Goal: Task Accomplishment & Management: Manage account settings

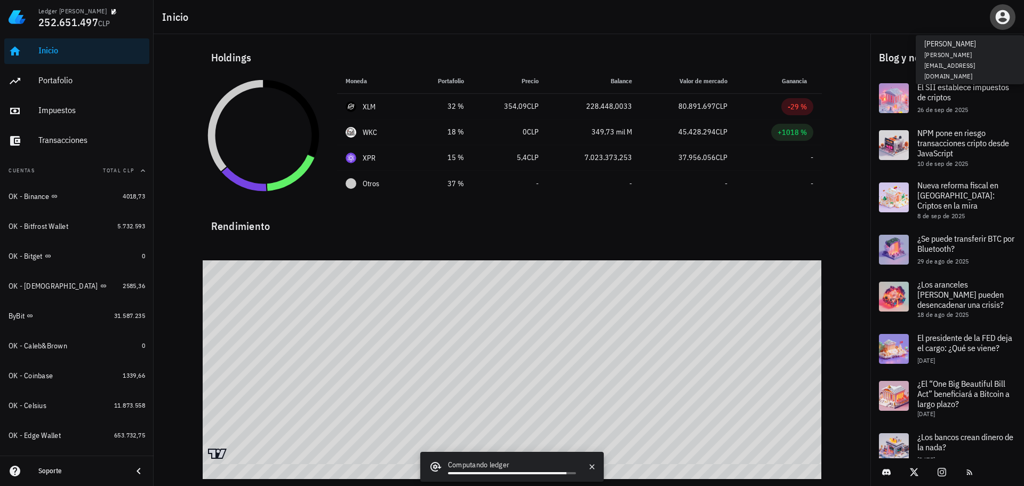
click at [1007, 17] on icon "button" at bounding box center [1003, 17] width 14 height 14
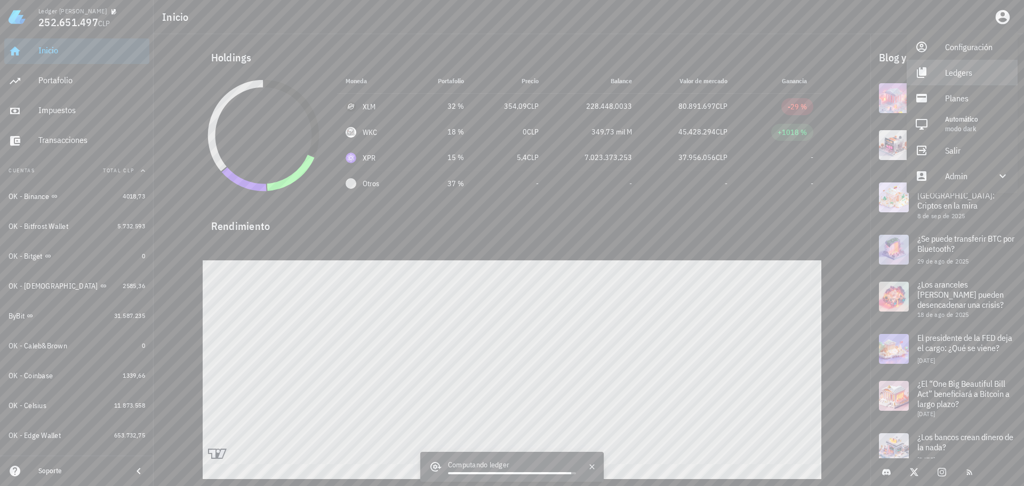
click at [965, 71] on div "Ledgers" at bounding box center [977, 72] width 64 height 21
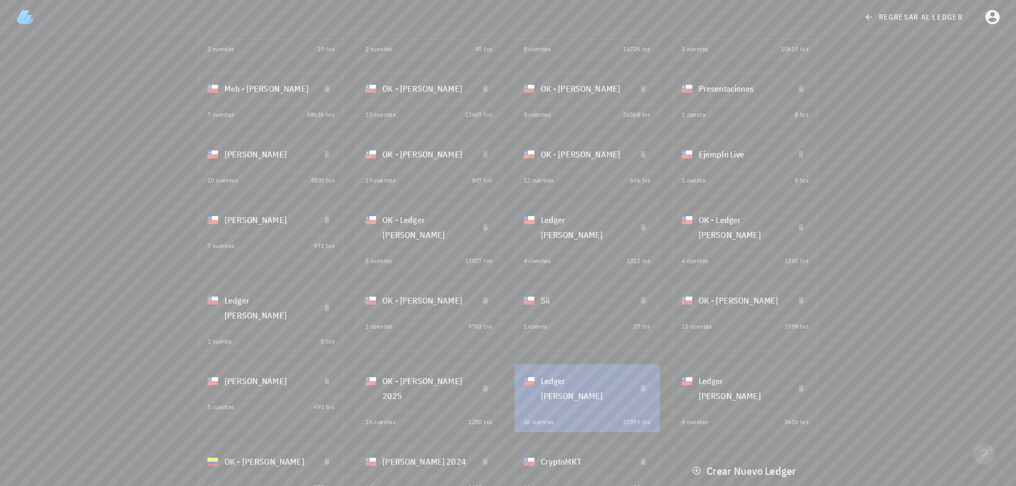
scroll to position [154, 0]
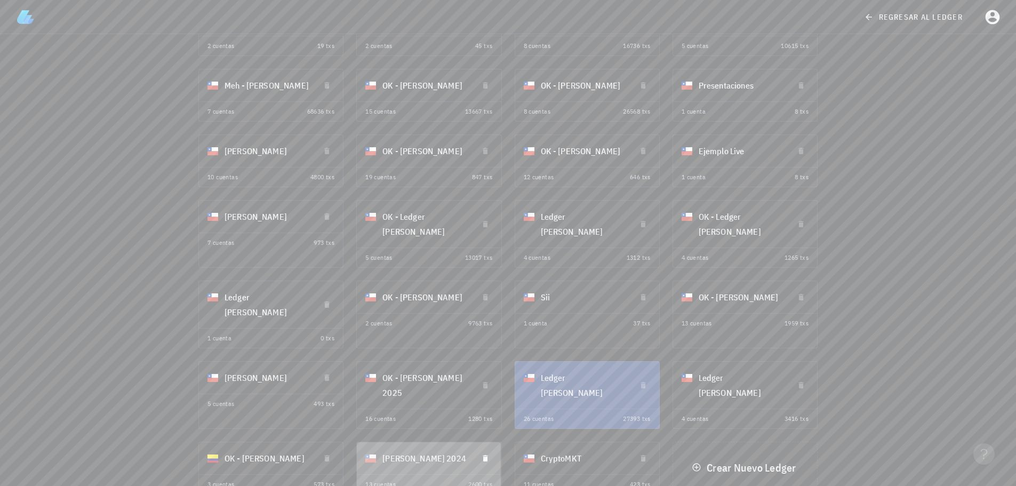
click at [424, 444] on div "[PERSON_NAME] 2024" at bounding box center [426, 458] width 86 height 28
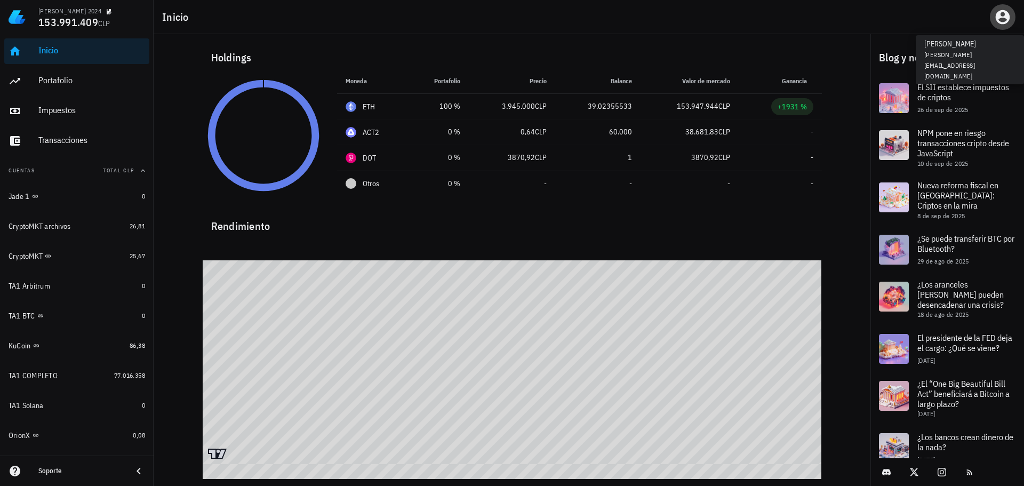
click at [1005, 18] on icon "button" at bounding box center [1003, 17] width 14 height 14
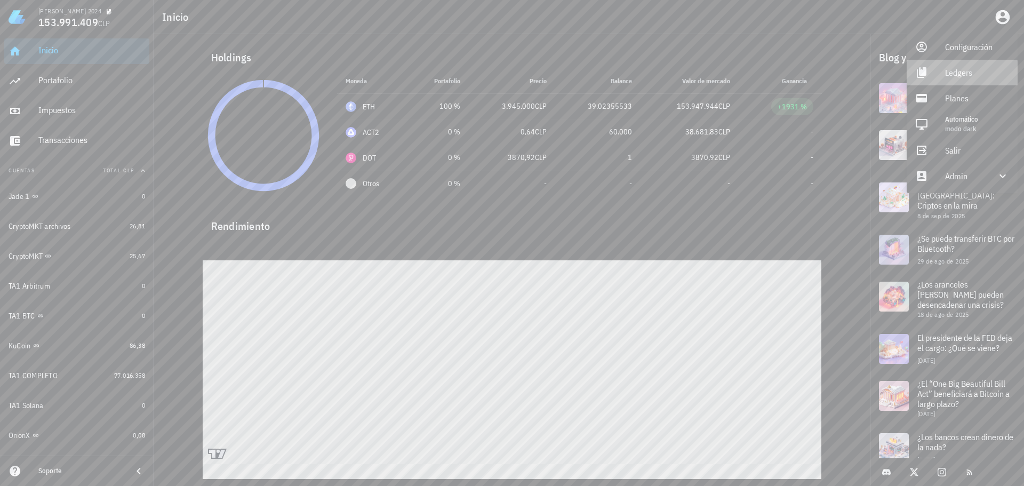
click at [968, 76] on div "Ledgers" at bounding box center [977, 72] width 64 height 21
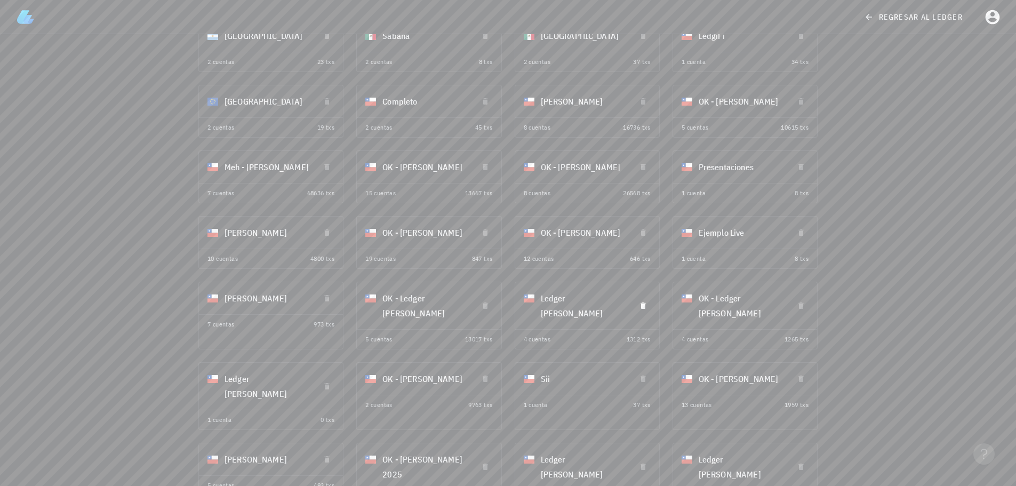
scroll to position [154, 0]
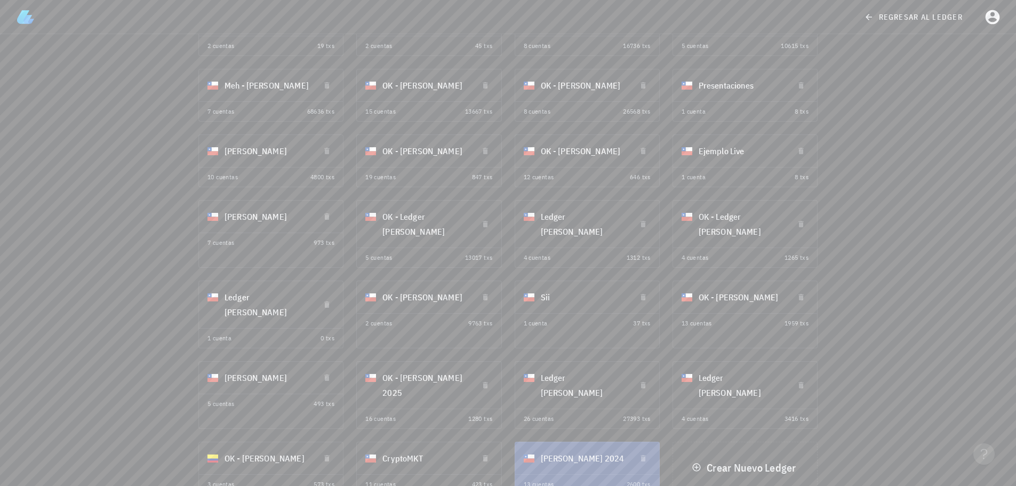
click at [882, 318] on div "Mis Ledgers Argentina 2 cuentas 23 txs Sabana 2 cuentas 8 txs Mexico 2 cuentas …" at bounding box center [508, 190] width 1016 height 621
click at [148, 138] on div "Mis Ledgers Argentina 2 cuentas 23 txs Sabana 2 cuentas 8 txs Mexico 2 cuentas …" at bounding box center [508, 190] width 1016 height 621
click at [325, 88] on icon "button" at bounding box center [327, 85] width 5 height 6
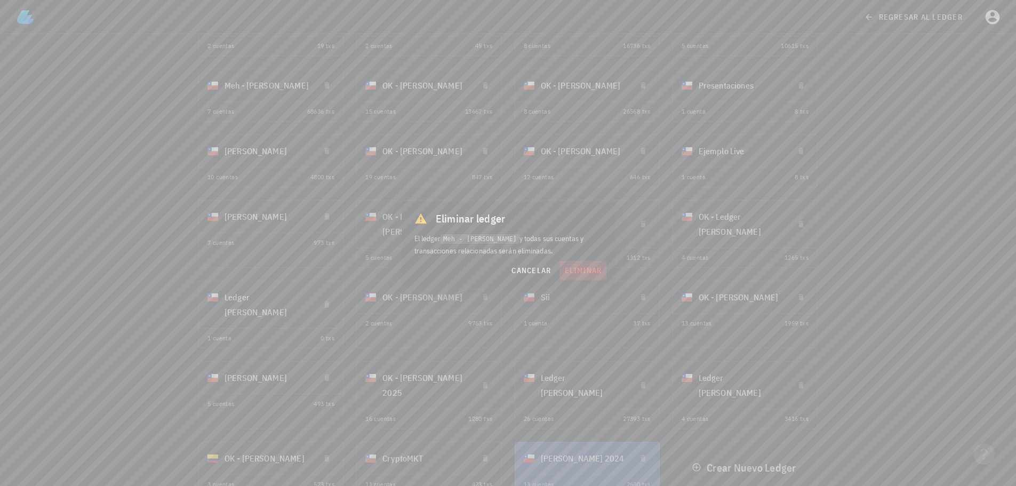
click at [586, 272] on span "eliminar" at bounding box center [583, 271] width 38 height 10
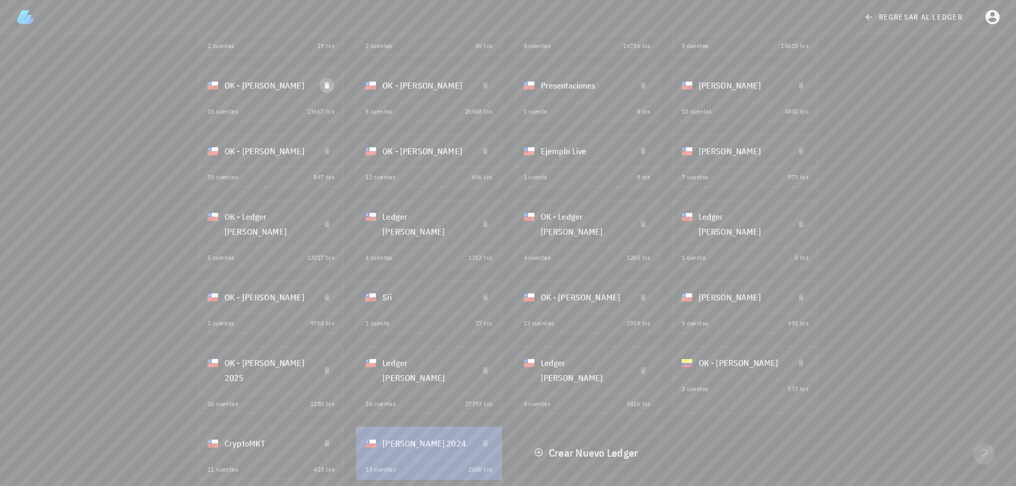
click at [328, 87] on icon "button" at bounding box center [327, 85] width 5 height 6
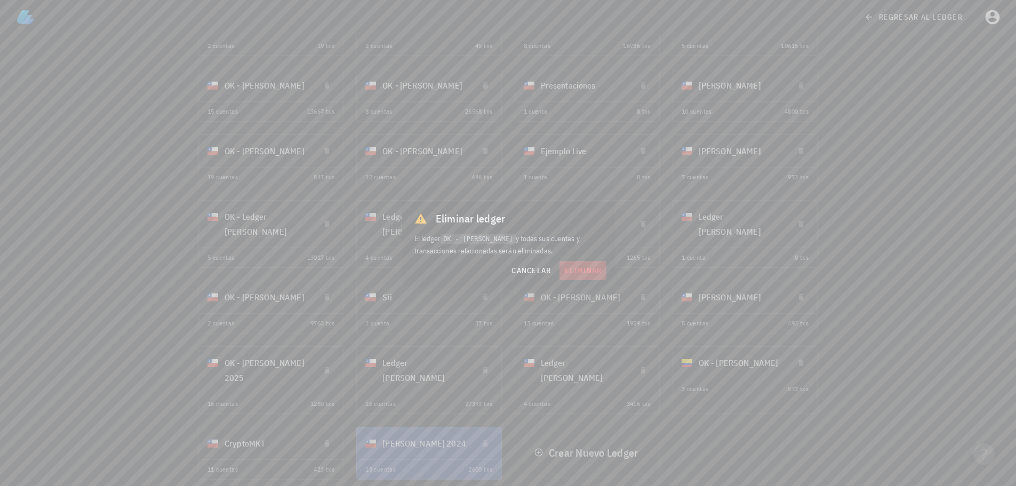
click at [579, 277] on button "eliminar" at bounding box center [583, 270] width 46 height 19
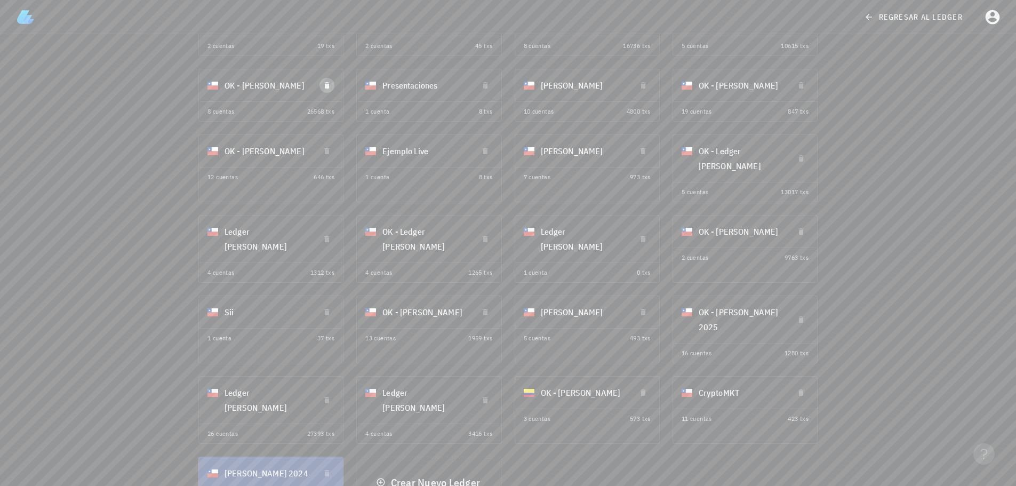
click at [326, 86] on icon "button" at bounding box center [327, 85] width 5 height 6
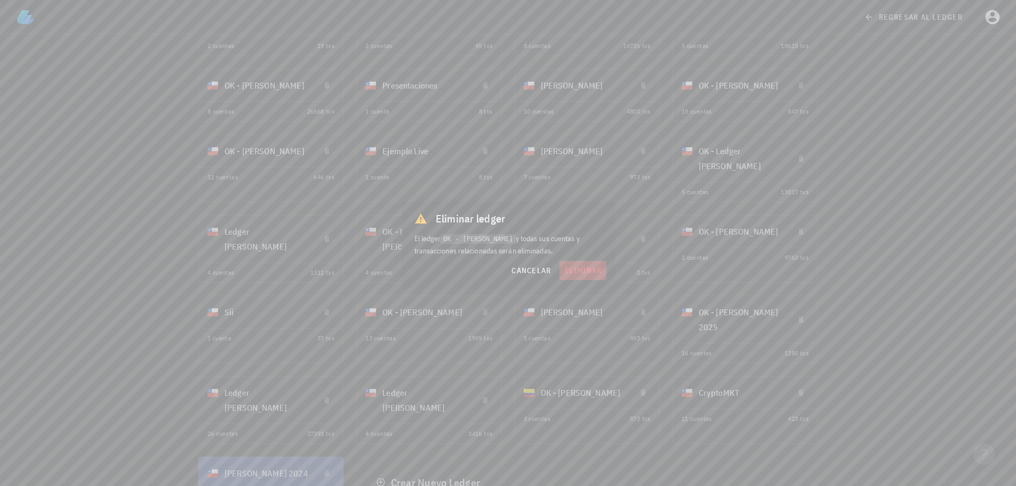
click at [582, 275] on span "eliminar" at bounding box center [583, 271] width 38 height 10
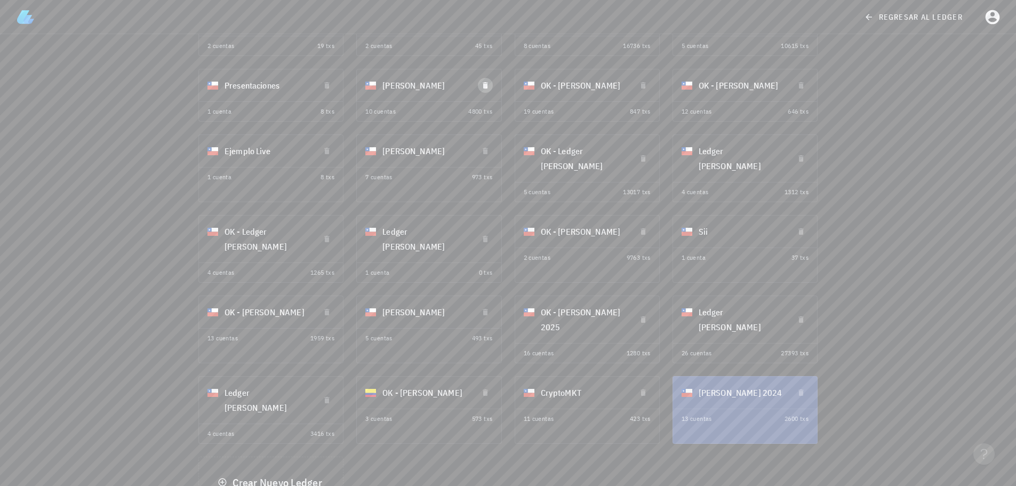
click at [484, 86] on icon "button" at bounding box center [485, 85] width 5 height 6
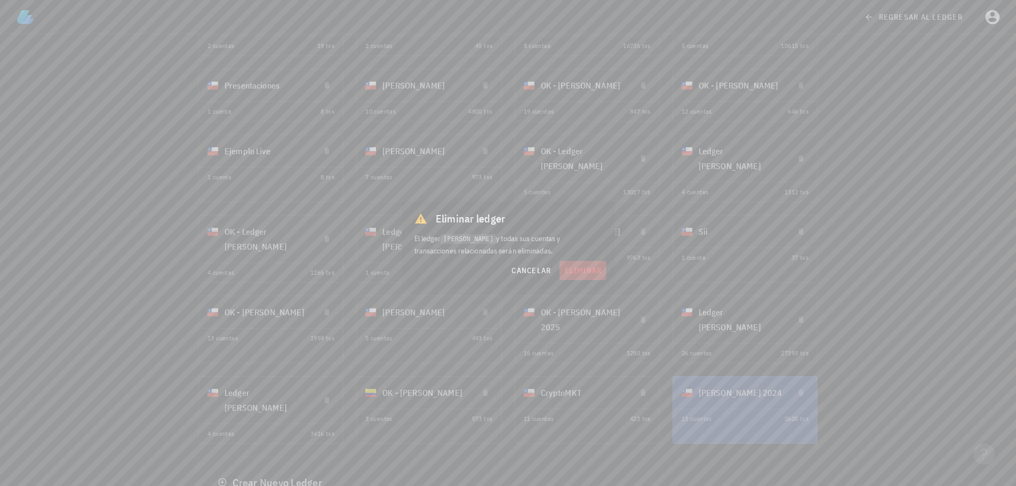
click at [586, 274] on span "eliminar" at bounding box center [583, 271] width 38 height 10
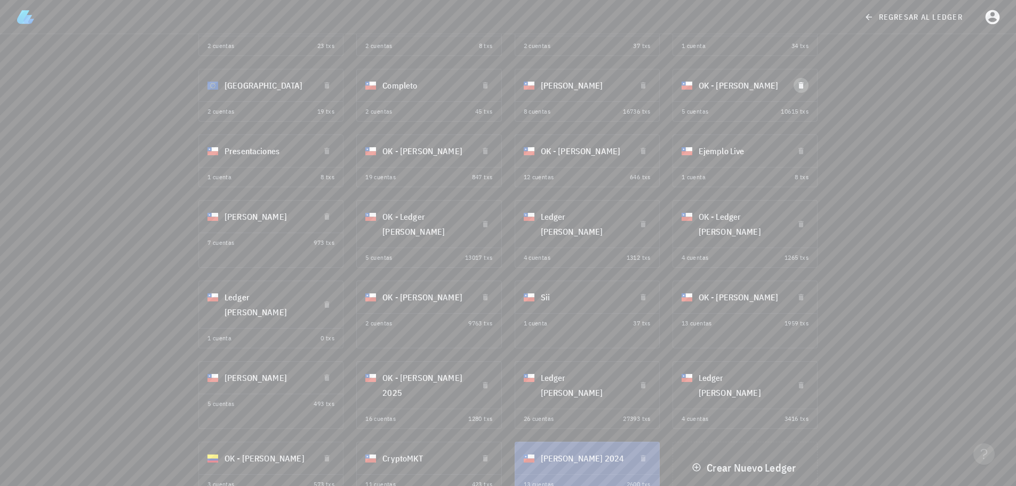
click at [801, 85] on icon "button" at bounding box center [801, 85] width 5 height 6
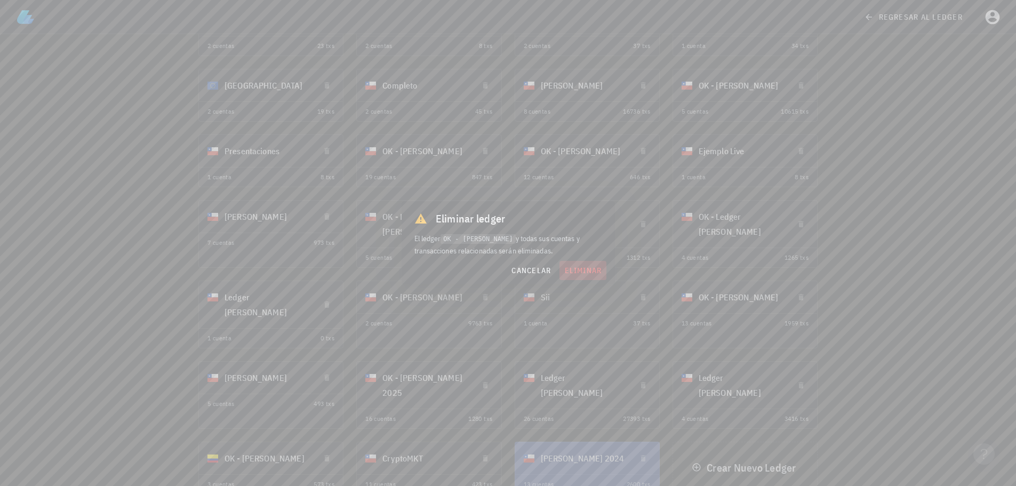
click at [574, 267] on span "eliminar" at bounding box center [583, 271] width 38 height 10
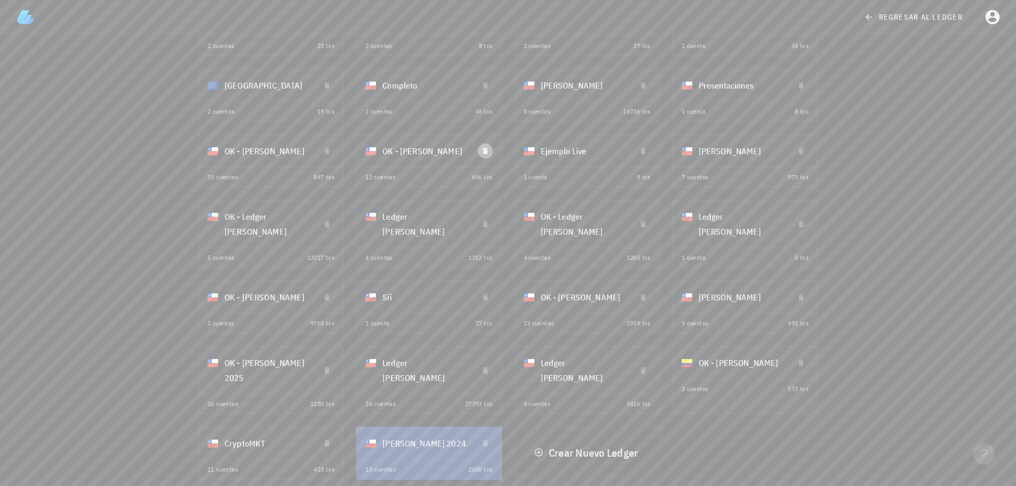
click at [484, 152] on icon "button" at bounding box center [485, 151] width 5 height 6
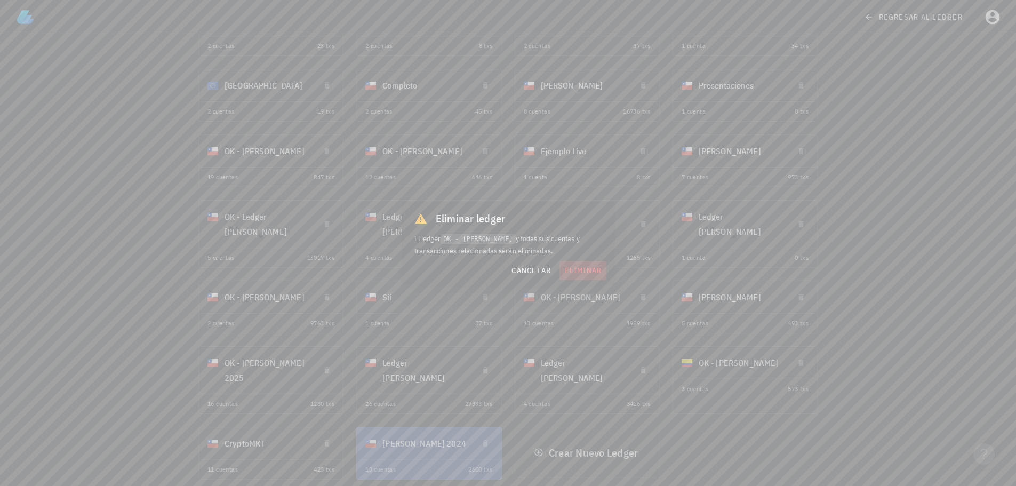
click at [577, 272] on span "eliminar" at bounding box center [583, 271] width 38 height 10
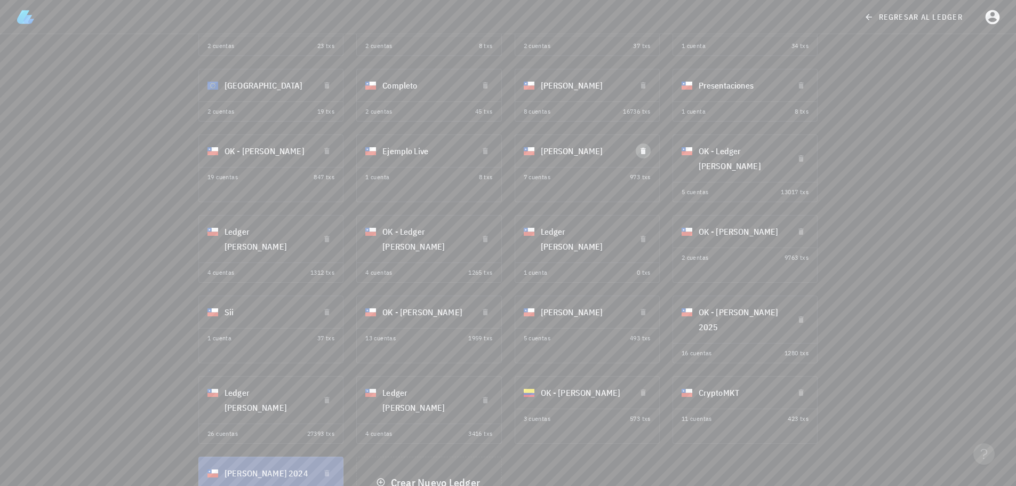
click at [641, 155] on icon "button" at bounding box center [643, 151] width 9 height 9
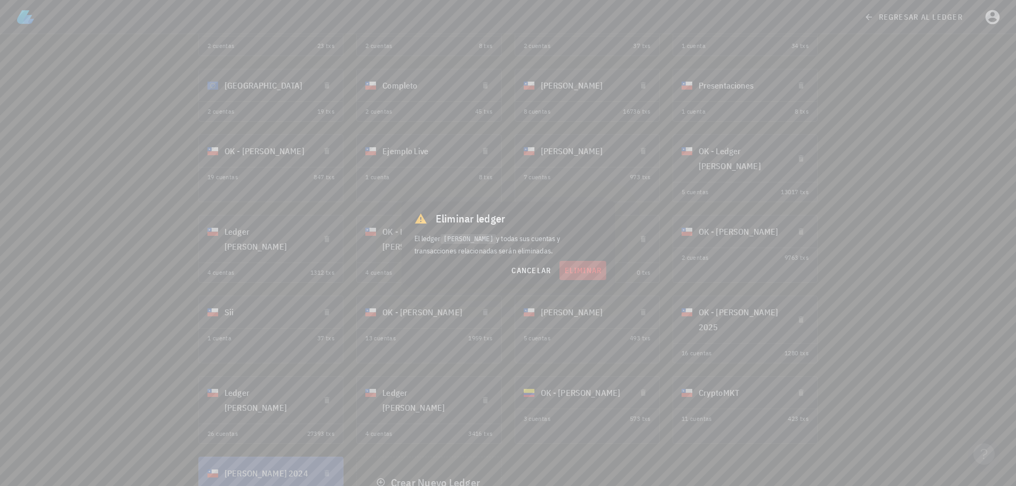
click at [588, 265] on button "eliminar" at bounding box center [583, 270] width 46 height 19
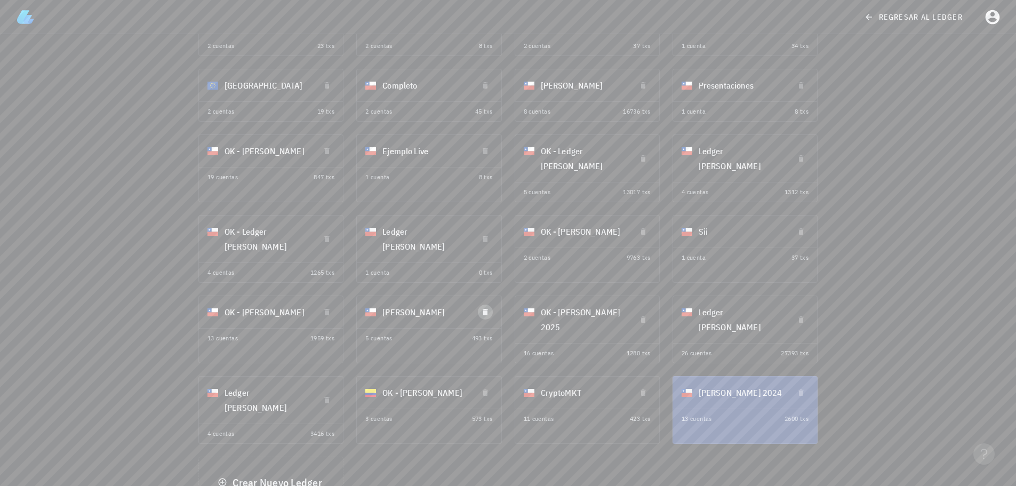
click at [485, 313] on icon "button" at bounding box center [485, 312] width 5 height 6
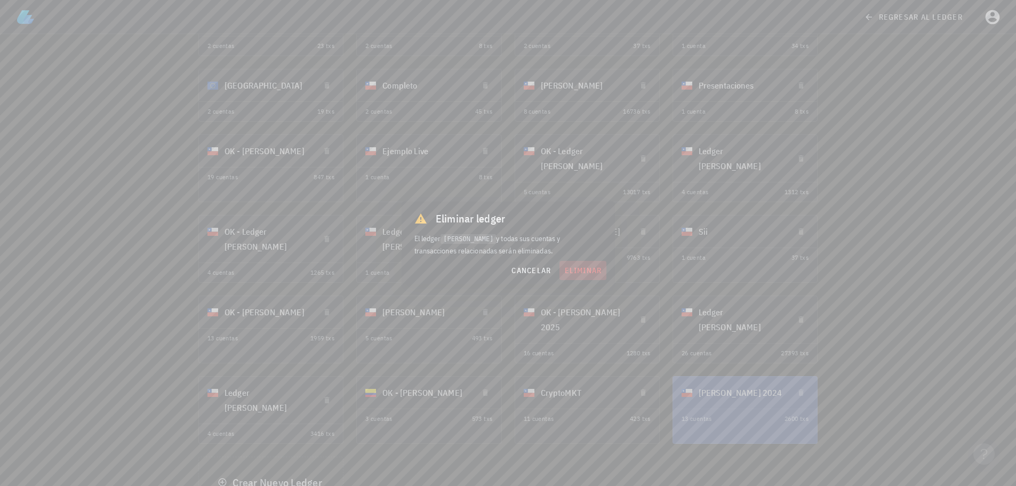
click at [564, 273] on span "eliminar" at bounding box center [583, 271] width 38 height 10
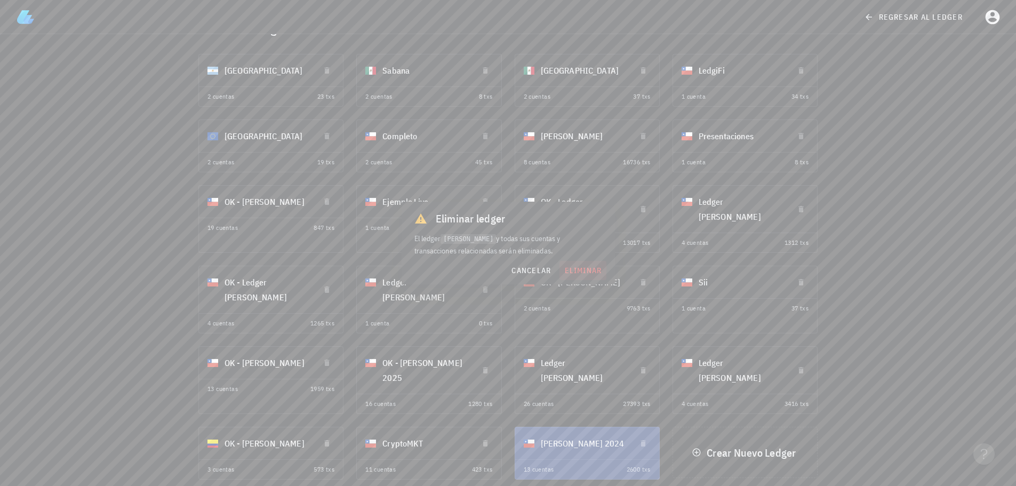
scroll to position [38, 0]
click at [643, 209] on icon "button" at bounding box center [643, 209] width 5 height 6
click at [591, 267] on span "eliminar" at bounding box center [583, 271] width 38 height 10
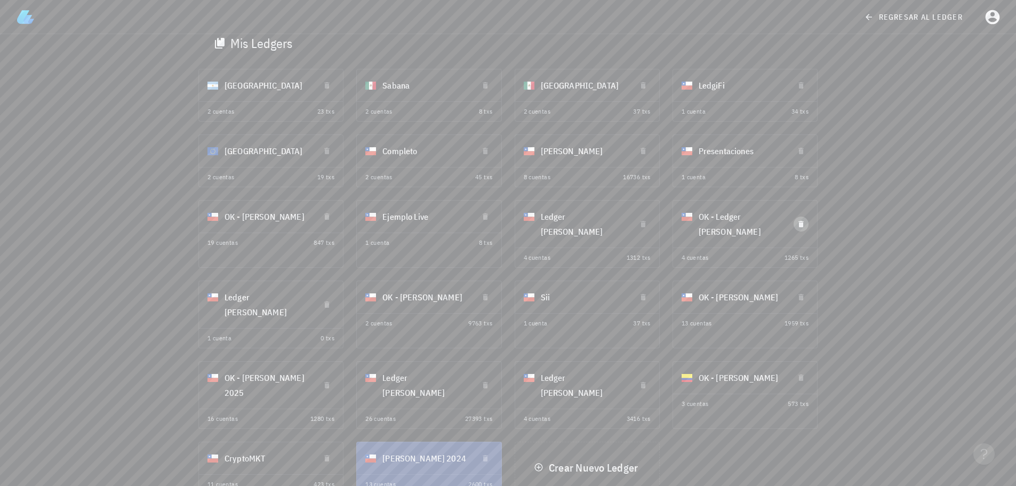
click at [801, 222] on icon "button" at bounding box center [801, 224] width 5 height 6
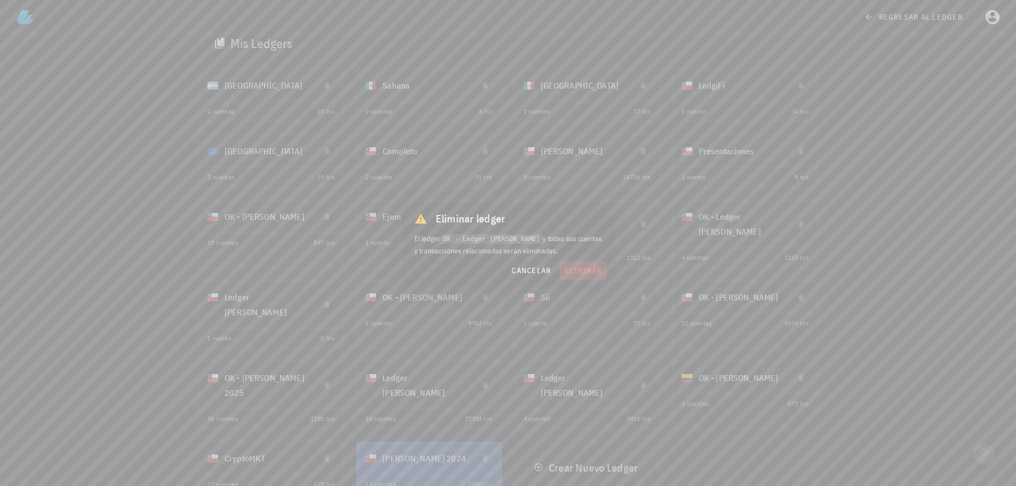
click at [578, 272] on span "eliminar" at bounding box center [583, 271] width 38 height 10
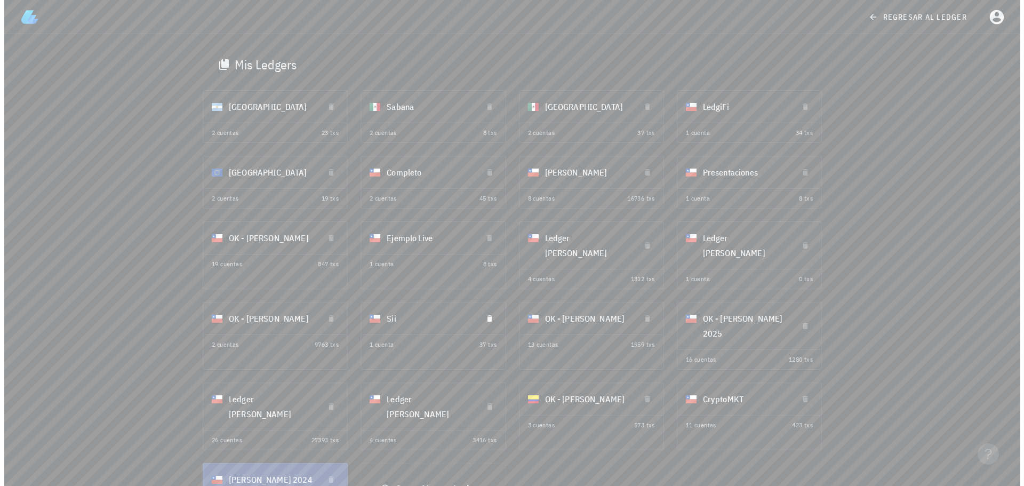
scroll to position [0, 0]
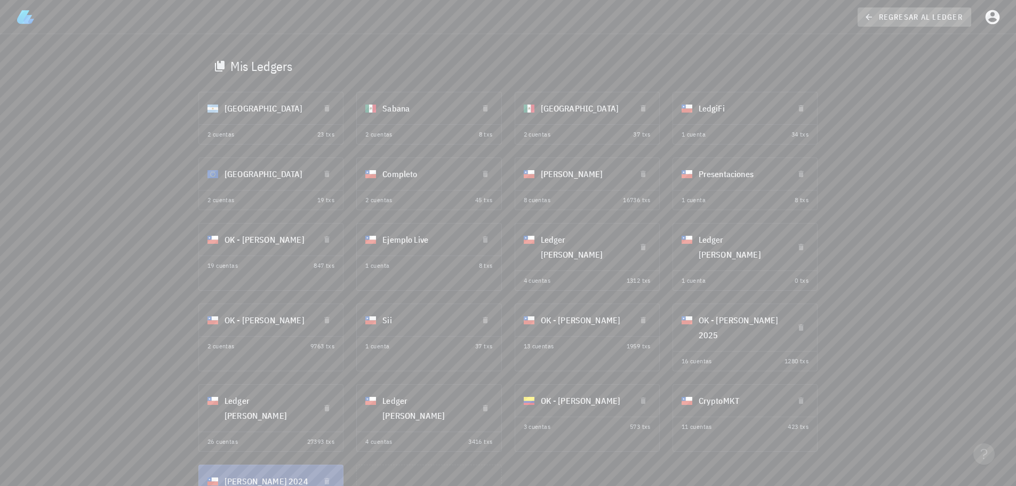
click at [934, 14] on span "regresar al ledger" at bounding box center [914, 17] width 97 height 10
